Goal: Information Seeking & Learning: Learn about a topic

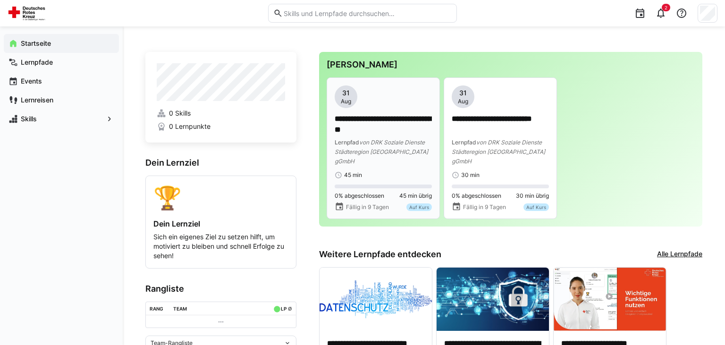
click at [394, 141] on span "von DRK Soziale Dienste Städteregion [GEOGRAPHIC_DATA] gGmbH" at bounding box center [381, 152] width 93 height 26
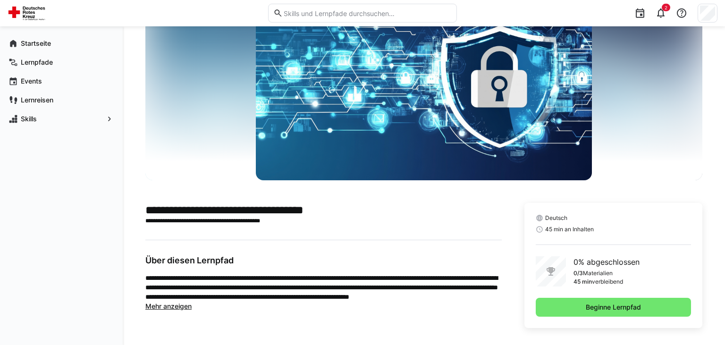
scroll to position [63, 0]
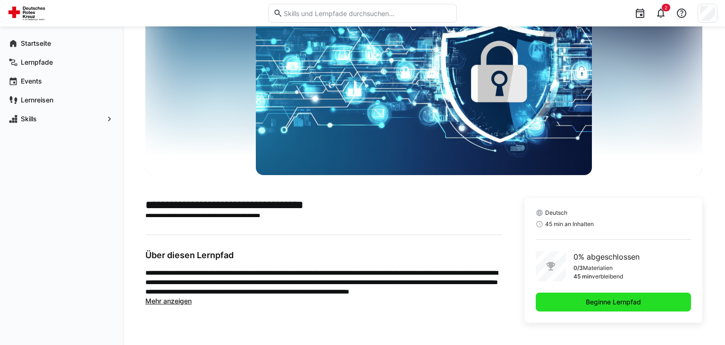
click at [596, 303] on span "Beginne Lernpfad" at bounding box center [613, 301] width 58 height 9
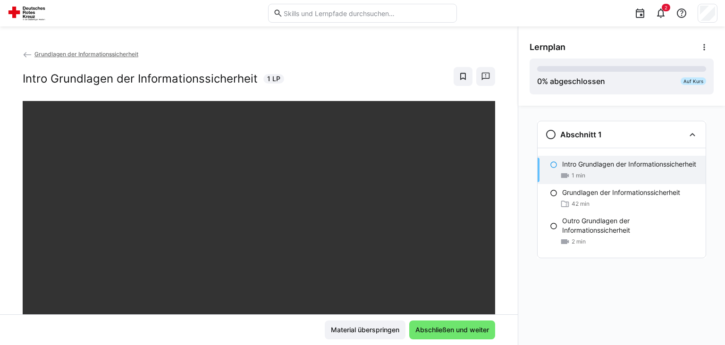
click at [536, 296] on div "Abschnitt 1 Intro Grundlagen der Informationssicherheit 1 min Grundlagen der In…" at bounding box center [621, 225] width 207 height 239
drag, startPoint x: 718, startPoint y: 151, endPoint x: 718, endPoint y: 171, distance: 20.3
click at [718, 171] on div "Abschnitt 1 Intro Grundlagen der Informationssicherheit 1 min Grundlagen der In…" at bounding box center [621, 225] width 207 height 239
click at [684, 136] on div "Abschnitt 1" at bounding box center [615, 134] width 140 height 11
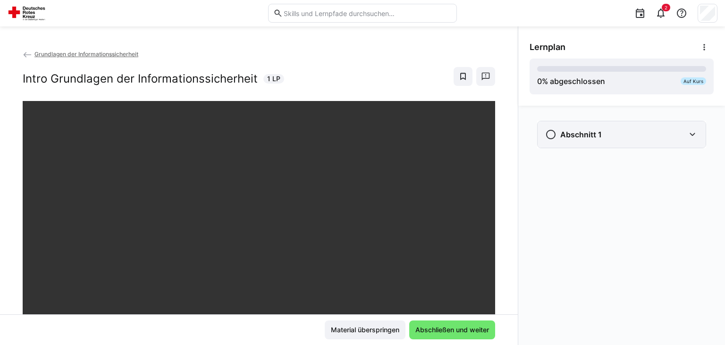
click at [685, 136] on div "Abschnitt 1" at bounding box center [622, 134] width 168 height 26
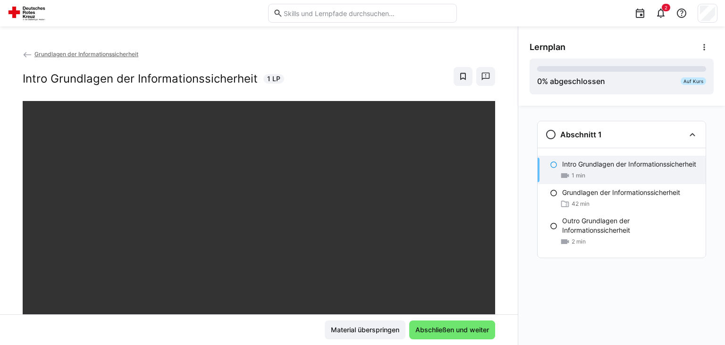
click at [556, 165] on eds-icon at bounding box center [554, 165] width 8 height 8
click at [554, 161] on eds-icon at bounding box center [554, 165] width 8 height 8
click at [632, 194] on p "Grundlagen der Informationssicherheit" at bounding box center [621, 192] width 118 height 9
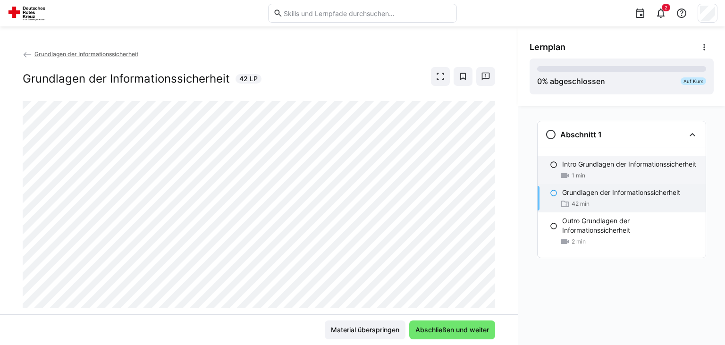
click at [622, 169] on p "Intro Grundlagen der Informationssicherheit" at bounding box center [629, 164] width 134 height 9
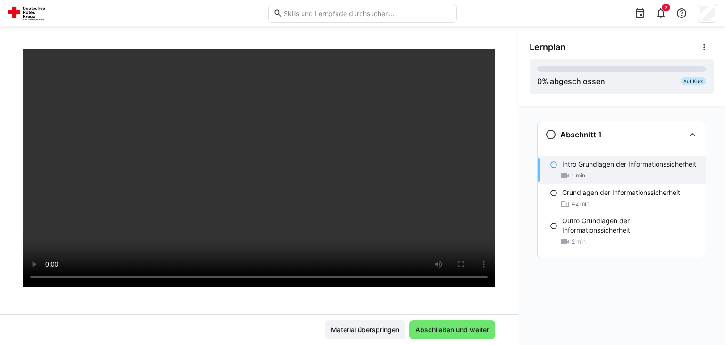
scroll to position [78, 0]
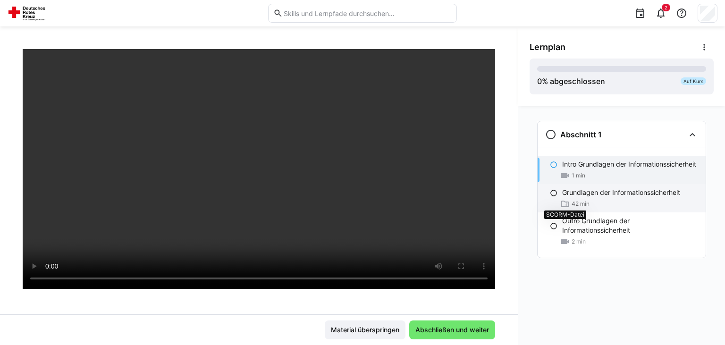
click at [564, 201] on div "Grundlagen der Informationssicherheit Intro Grundlagen der Informationssicherhe…" at bounding box center [362, 185] width 725 height 319
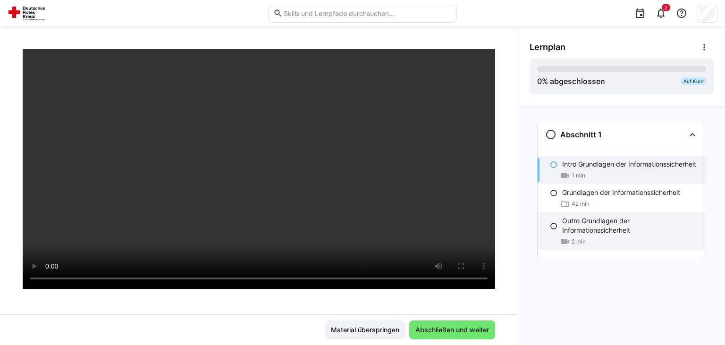
click at [588, 223] on p "Outro Grundlagen der Informationssicherheit" at bounding box center [630, 225] width 136 height 19
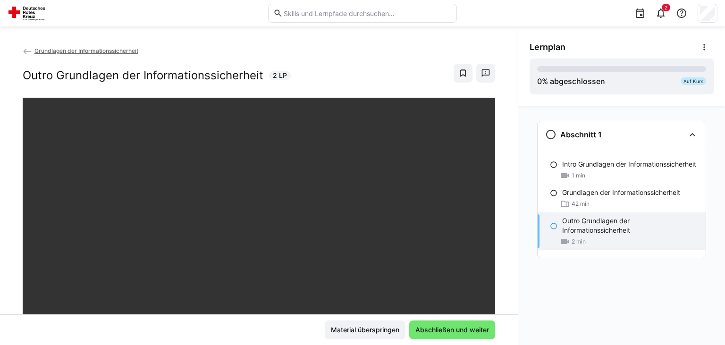
scroll to position [1, 0]
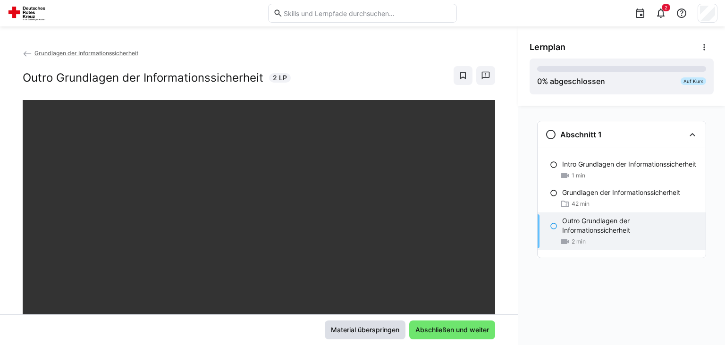
click at [368, 330] on span "Material überspringen" at bounding box center [364, 329] width 71 height 9
click at [426, 330] on span "Abschließen und weiter" at bounding box center [452, 329] width 76 height 9
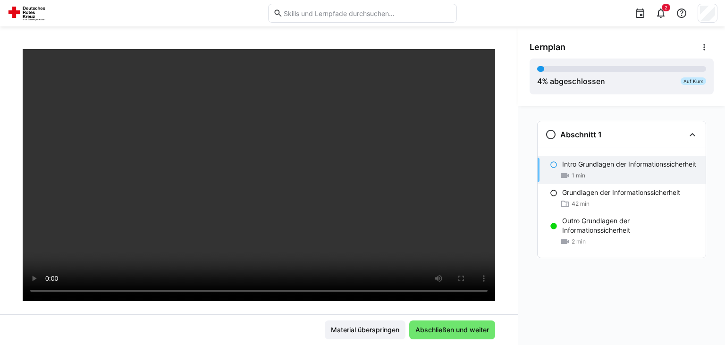
scroll to position [65, 0]
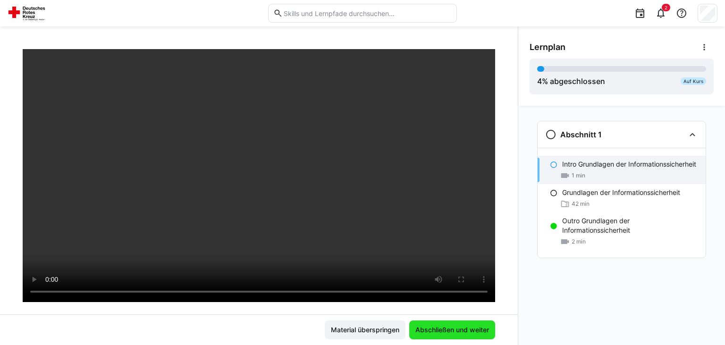
click at [465, 333] on span "Abschließen und weiter" at bounding box center [452, 329] width 76 height 9
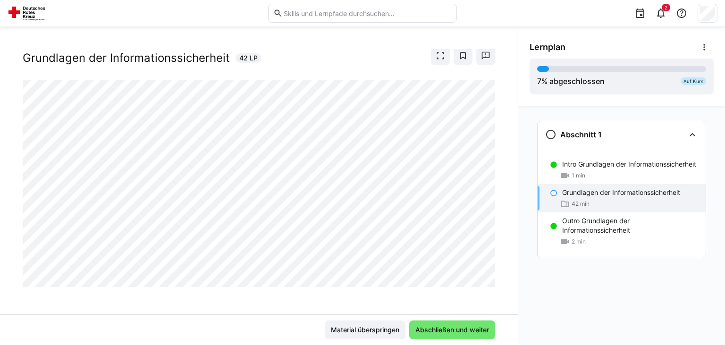
scroll to position [23, 0]
click at [486, 270] on div at bounding box center [495, 274] width 23 height 20
click at [487, 273] on div at bounding box center [495, 274] width 23 height 20
click at [484, 270] on div at bounding box center [495, 274] width 23 height 20
click at [540, 274] on app-classroom-navigation "Abschnitt 1 Intro Grundlagen der Informationssicherheit 1 min Grundlagen der In…" at bounding box center [622, 202] width 184 height 170
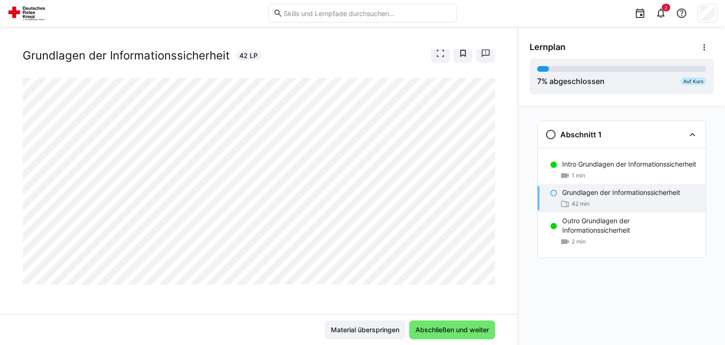
click at [524, 293] on div "Abschnitt 1 Intro Grundlagen der Informationssicherheit 1 min Grundlagen der In…" at bounding box center [621, 225] width 207 height 239
click at [484, 269] on div at bounding box center [495, 274] width 23 height 20
click at [484, 271] on div at bounding box center [495, 274] width 23 height 20
click at [484, 268] on div at bounding box center [495, 274] width 23 height 20
click at [486, 268] on div at bounding box center [495, 274] width 23 height 20
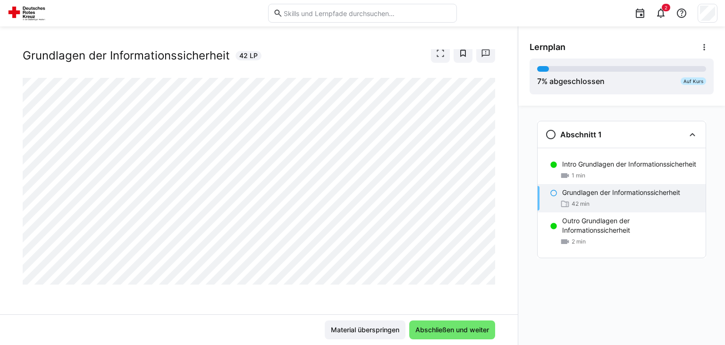
click at [484, 271] on div at bounding box center [495, 274] width 23 height 20
click at [485, 271] on div at bounding box center [495, 274] width 23 height 20
click at [484, 273] on div at bounding box center [495, 274] width 23 height 20
click at [526, 285] on div "Abschnitt 1 Intro Grundlagen der Informationssicherheit 1 min Grundlagen der In…" at bounding box center [621, 225] width 207 height 239
click at [484, 270] on div at bounding box center [495, 274] width 23 height 20
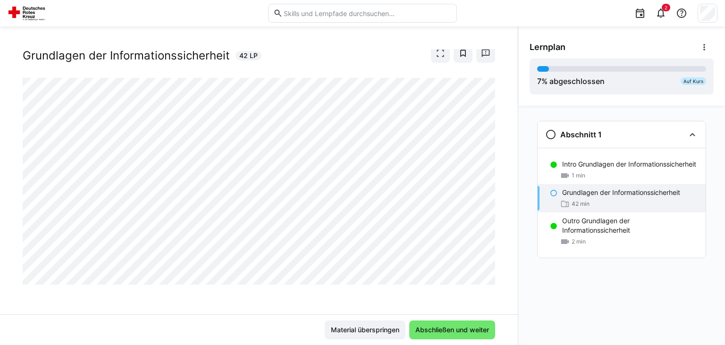
click at [484, 270] on div at bounding box center [495, 274] width 23 height 20
click at [488, 268] on div at bounding box center [495, 274] width 23 height 20
click at [485, 266] on div at bounding box center [495, 274] width 23 height 20
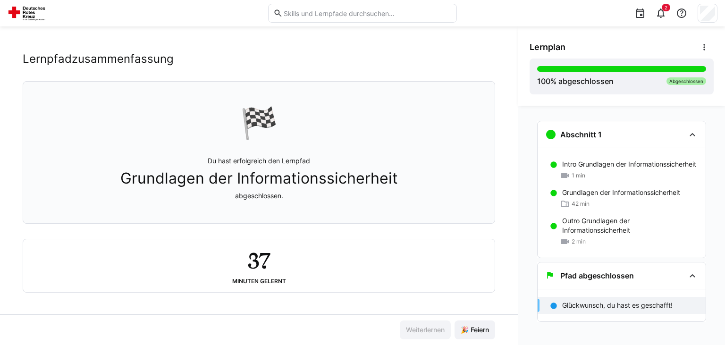
scroll to position [18, 0]
click at [488, 326] on span "🎉 Feiern" at bounding box center [474, 329] width 31 height 9
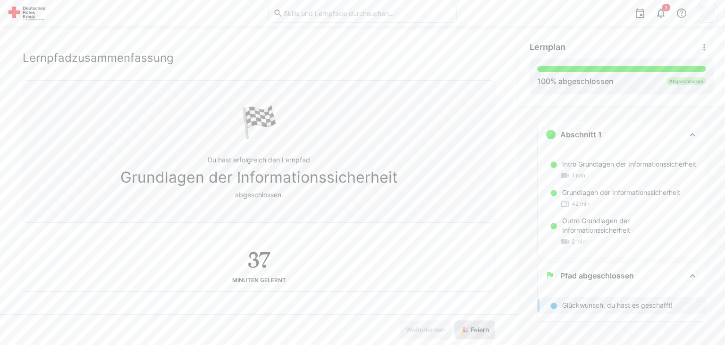
click at [480, 327] on span "🎉 Feiern" at bounding box center [474, 329] width 31 height 9
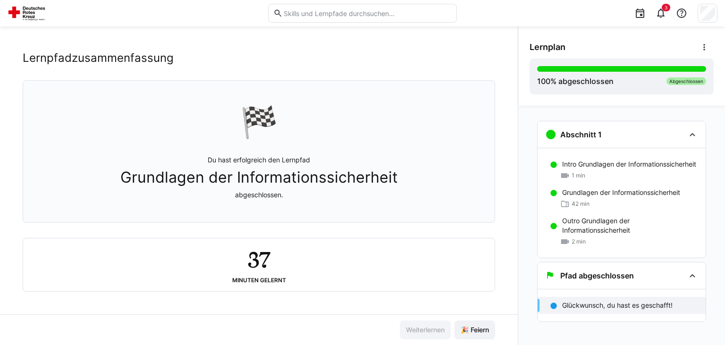
click at [457, 311] on div "Grundlagen der Informationssicherheit Lernpfadzusammenfassung 🏁 Du hast erfolgr…" at bounding box center [259, 181] width 518 height 265
click at [475, 329] on span "🎉 Feiern" at bounding box center [474, 329] width 31 height 9
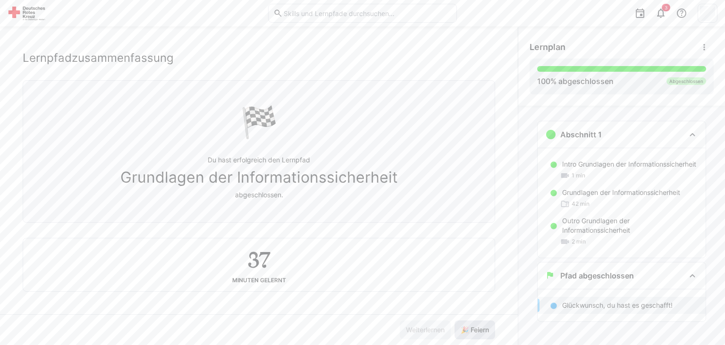
click at [475, 329] on span "🎉 Feiern" at bounding box center [474, 329] width 31 height 9
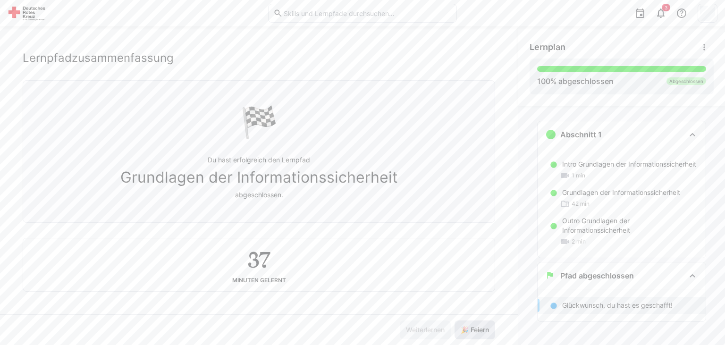
click at [475, 329] on span "🎉 Feiern" at bounding box center [474, 329] width 31 height 9
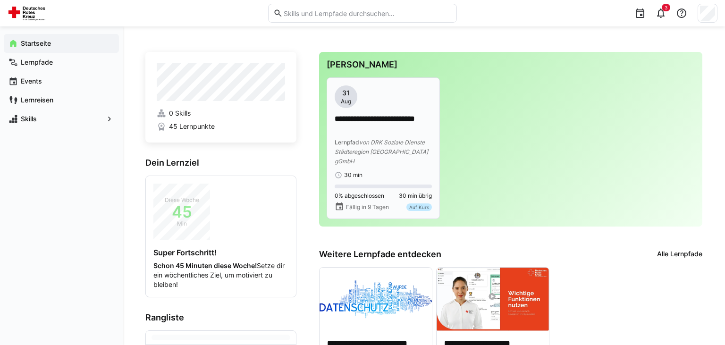
click at [377, 113] on div "**********" at bounding box center [383, 131] width 97 height 93
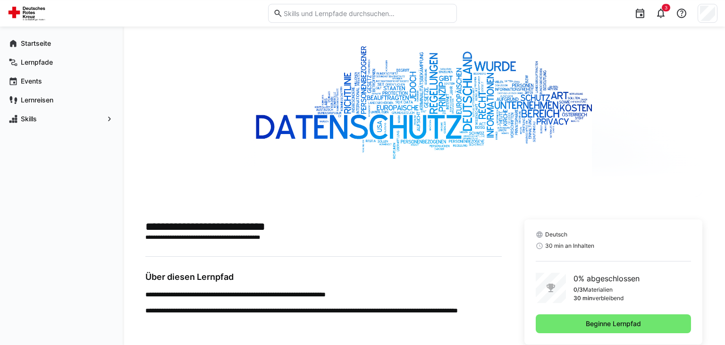
scroll to position [63, 0]
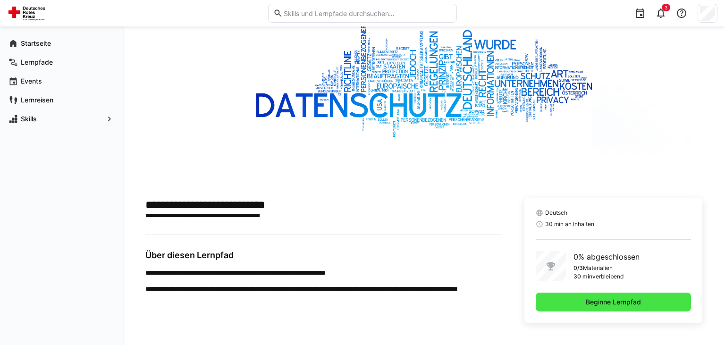
click at [623, 299] on span "Beginne Lernpfad" at bounding box center [613, 301] width 58 height 9
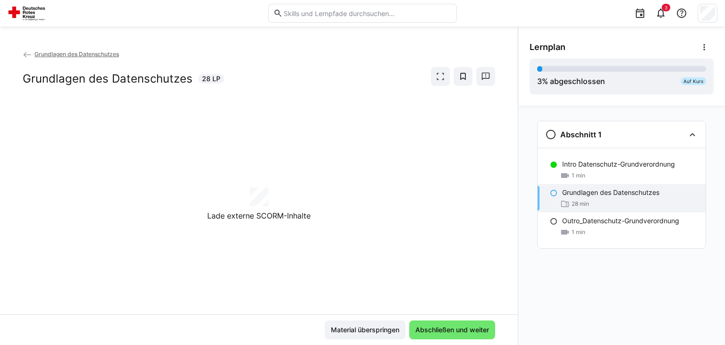
scroll to position [23, 0]
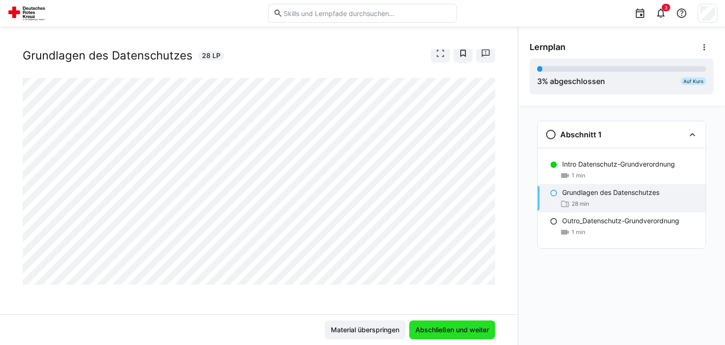
click at [431, 332] on span "Abschließen und weiter" at bounding box center [452, 329] width 76 height 9
click at [484, 269] on div at bounding box center [495, 274] width 23 height 20
click at [485, 270] on div at bounding box center [495, 274] width 23 height 20
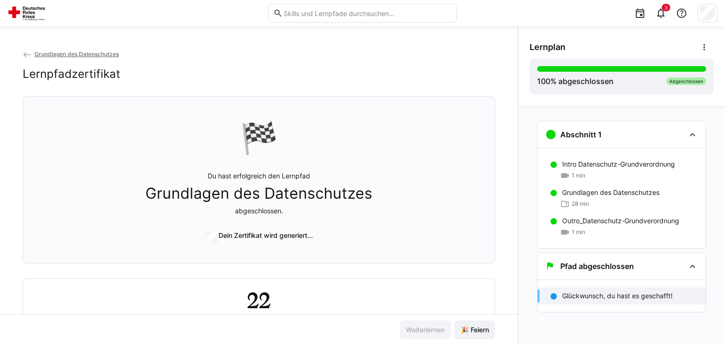
scroll to position [18, 0]
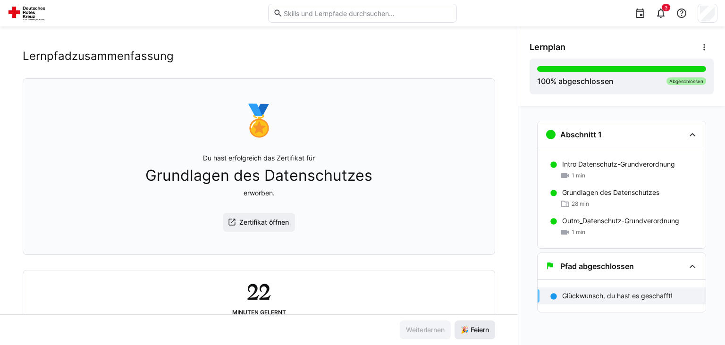
click at [487, 333] on span "🎉 Feiern" at bounding box center [474, 329] width 31 height 9
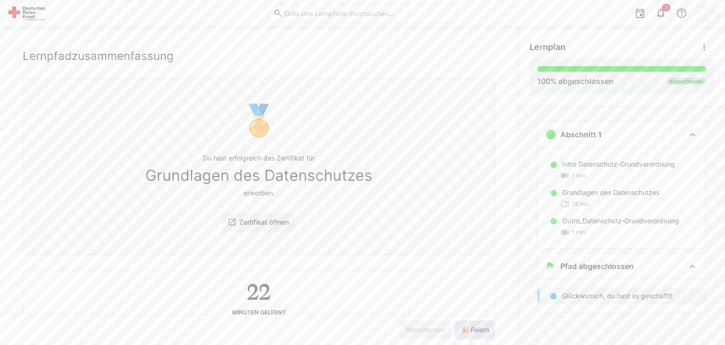
click at [487, 333] on span "🎉 Feiern" at bounding box center [474, 329] width 31 height 9
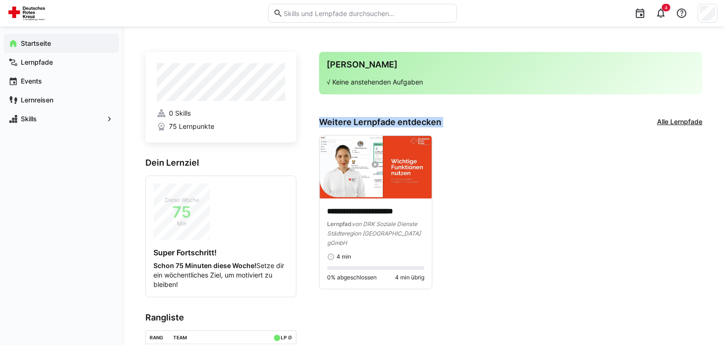
drag, startPoint x: 316, startPoint y: 123, endPoint x: 596, endPoint y: 111, distance: 279.7
click at [596, 111] on app-home-component "**********" at bounding box center [423, 225] width 557 height 346
click at [611, 150] on div "**********" at bounding box center [510, 212] width 383 height 154
